Goal: Information Seeking & Learning: Learn about a topic

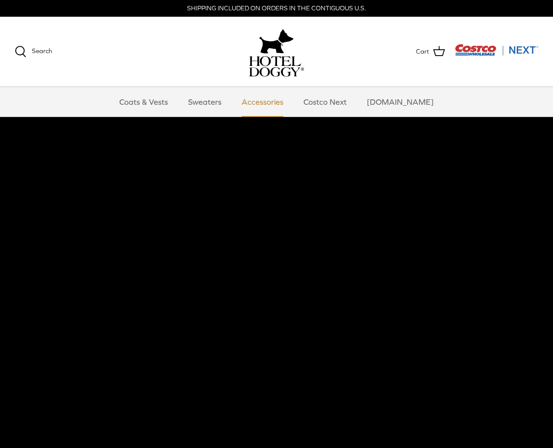
click at [273, 101] on link "Accessories" at bounding box center [262, 101] width 59 height 29
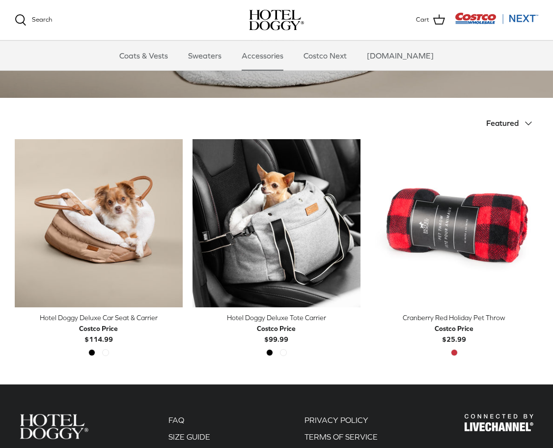
scroll to position [201, 0]
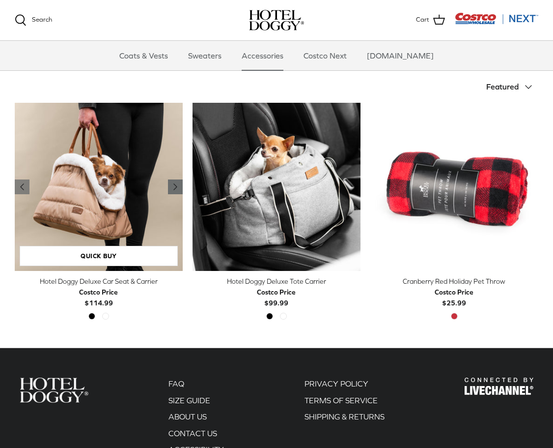
click at [174, 187] on icon "Right" at bounding box center [176, 187] width 12 height 12
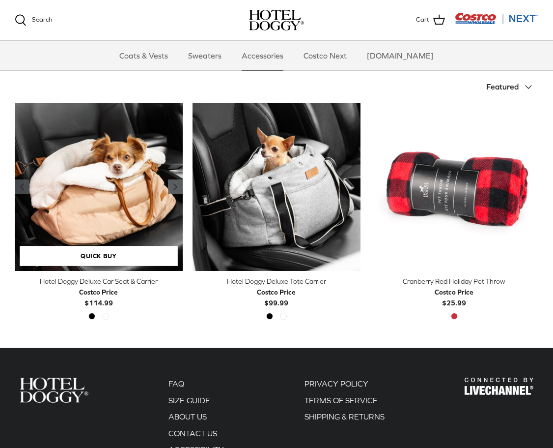
click at [174, 186] on polyline "Previous" at bounding box center [175, 187] width 3 height 6
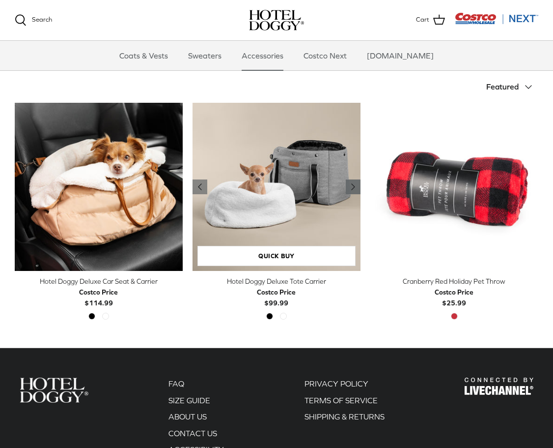
click at [352, 188] on polyline "Previous" at bounding box center [353, 187] width 3 height 6
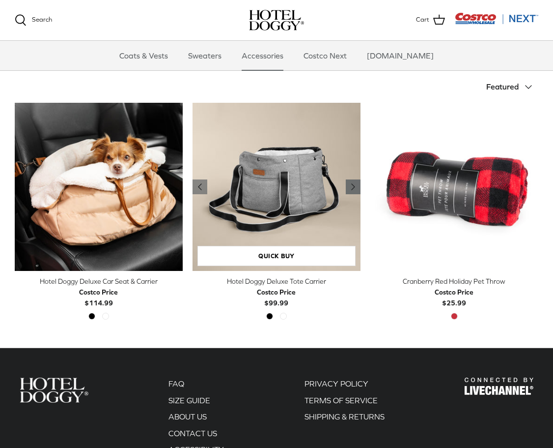
click at [352, 188] on polyline "Previous" at bounding box center [353, 187] width 3 height 6
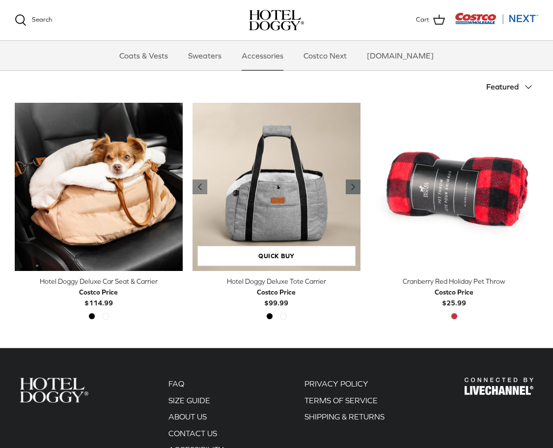
click at [352, 188] on polyline "Previous" at bounding box center [353, 187] width 3 height 6
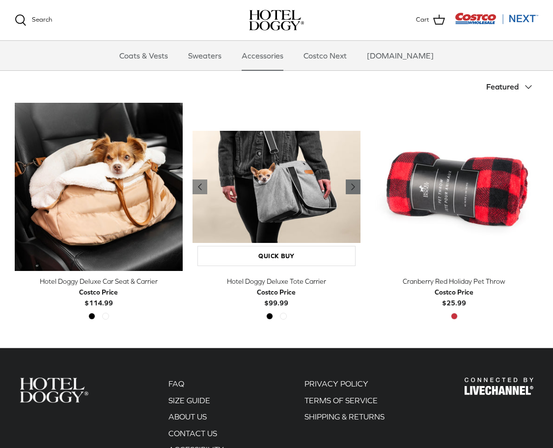
click at [352, 188] on polyline "Previous" at bounding box center [353, 187] width 3 height 6
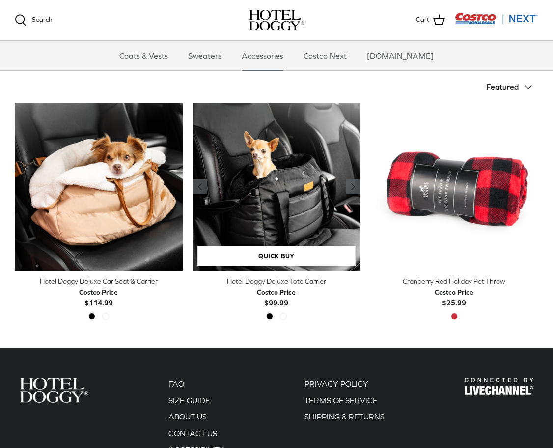
click at [285, 208] on img "Hotel Doggy Deluxe Tote Carrier" at bounding box center [277, 187] width 168 height 168
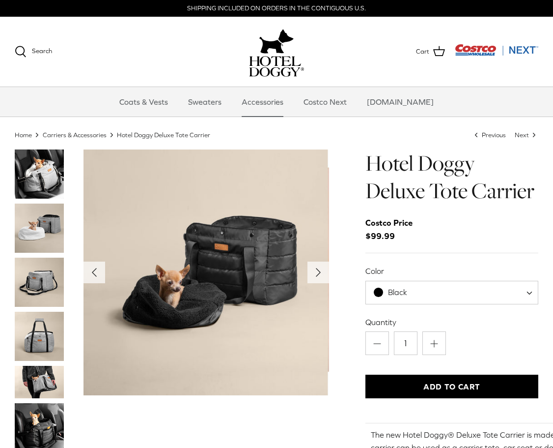
click at [50, 222] on img "Thumbnail Link" at bounding box center [39, 227] width 49 height 49
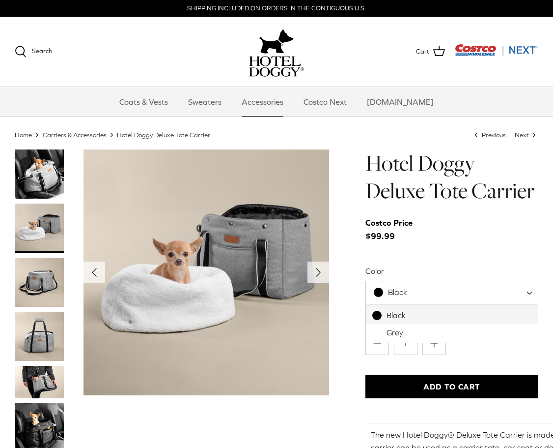
click at [388, 293] on div "Black" at bounding box center [390, 292] width 33 height 10
click at [351, 289] on div "Left Right" at bounding box center [276, 391] width 553 height 485
click at [318, 271] on polyline "Next" at bounding box center [319, 272] width 4 height 8
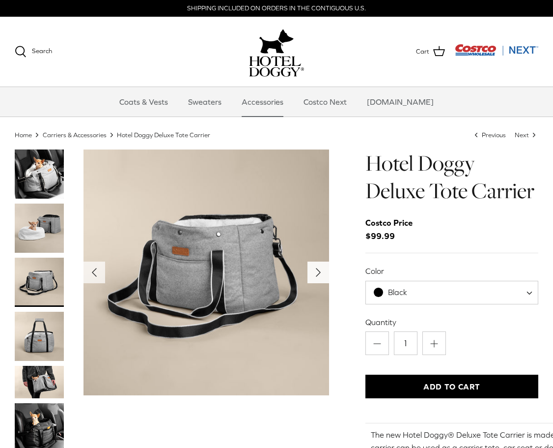
click at [318, 271] on polyline "Next" at bounding box center [319, 272] width 4 height 8
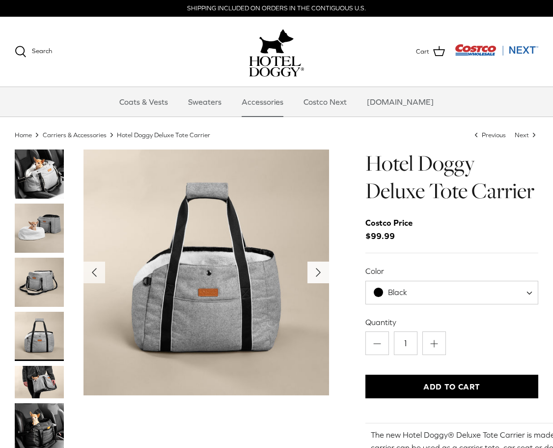
click at [318, 271] on polyline "Next" at bounding box center [319, 272] width 4 height 8
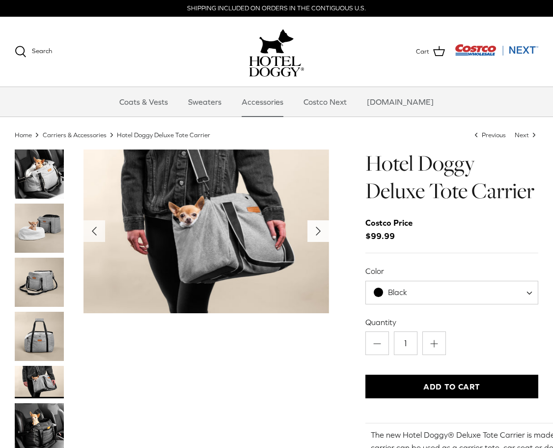
click at [321, 229] on icon "Right" at bounding box center [319, 231] width 16 height 16
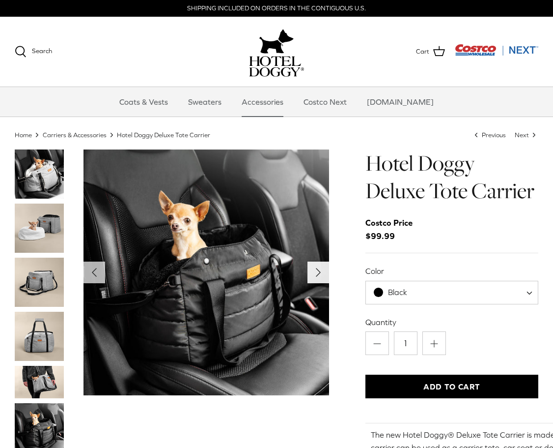
click at [320, 272] on polyline "Next" at bounding box center [319, 272] width 4 height 8
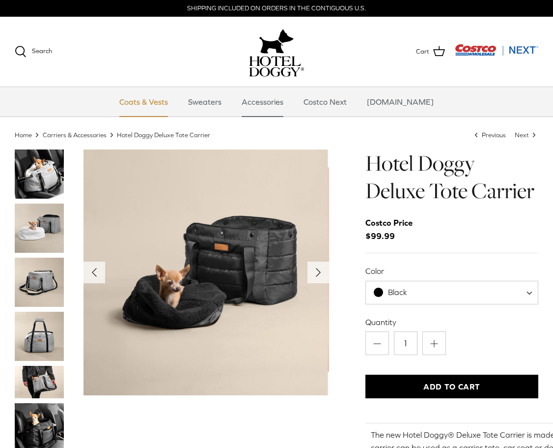
click at [146, 101] on link "Coats & Vests" at bounding box center [144, 101] width 66 height 29
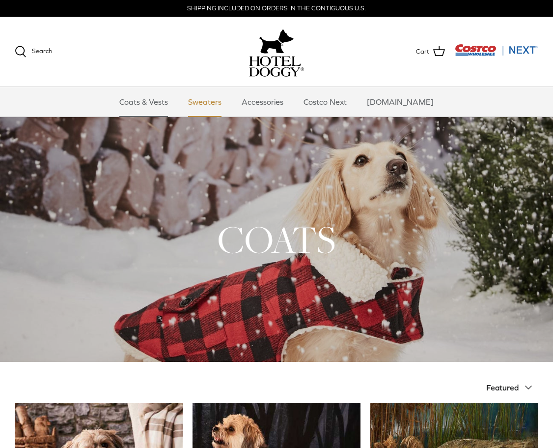
click at [217, 103] on link "Sweaters" at bounding box center [204, 101] width 51 height 29
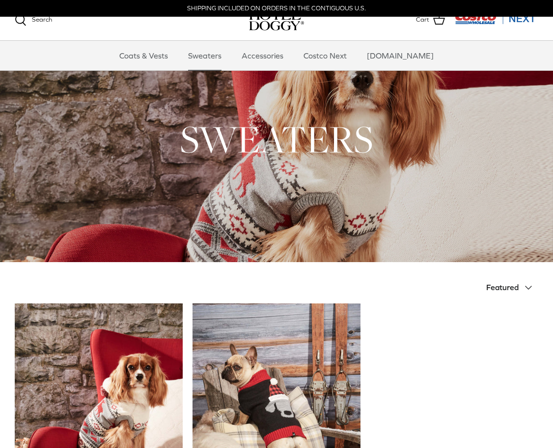
scroll to position [201, 0]
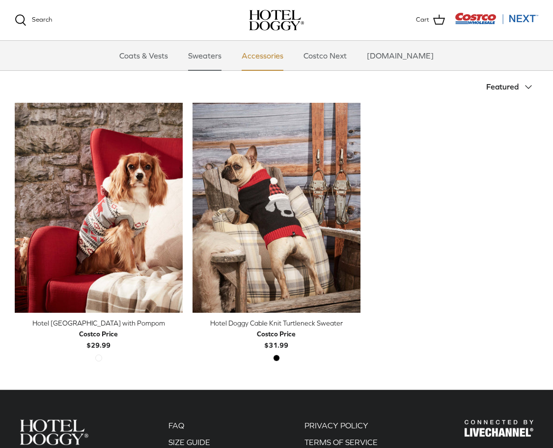
click at [273, 56] on link "Accessories" at bounding box center [262, 55] width 59 height 29
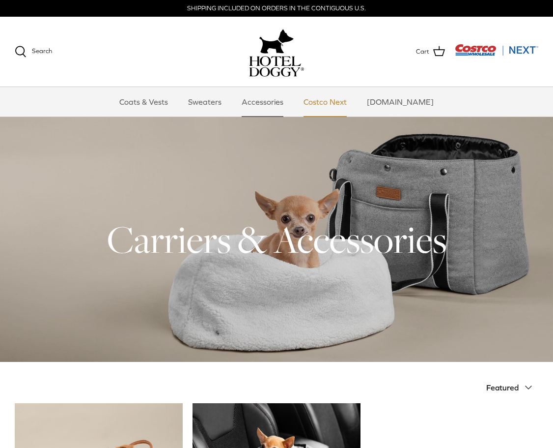
click at [334, 100] on link "Costco Next" at bounding box center [325, 101] width 61 height 29
